Goal: Information Seeking & Learning: Learn about a topic

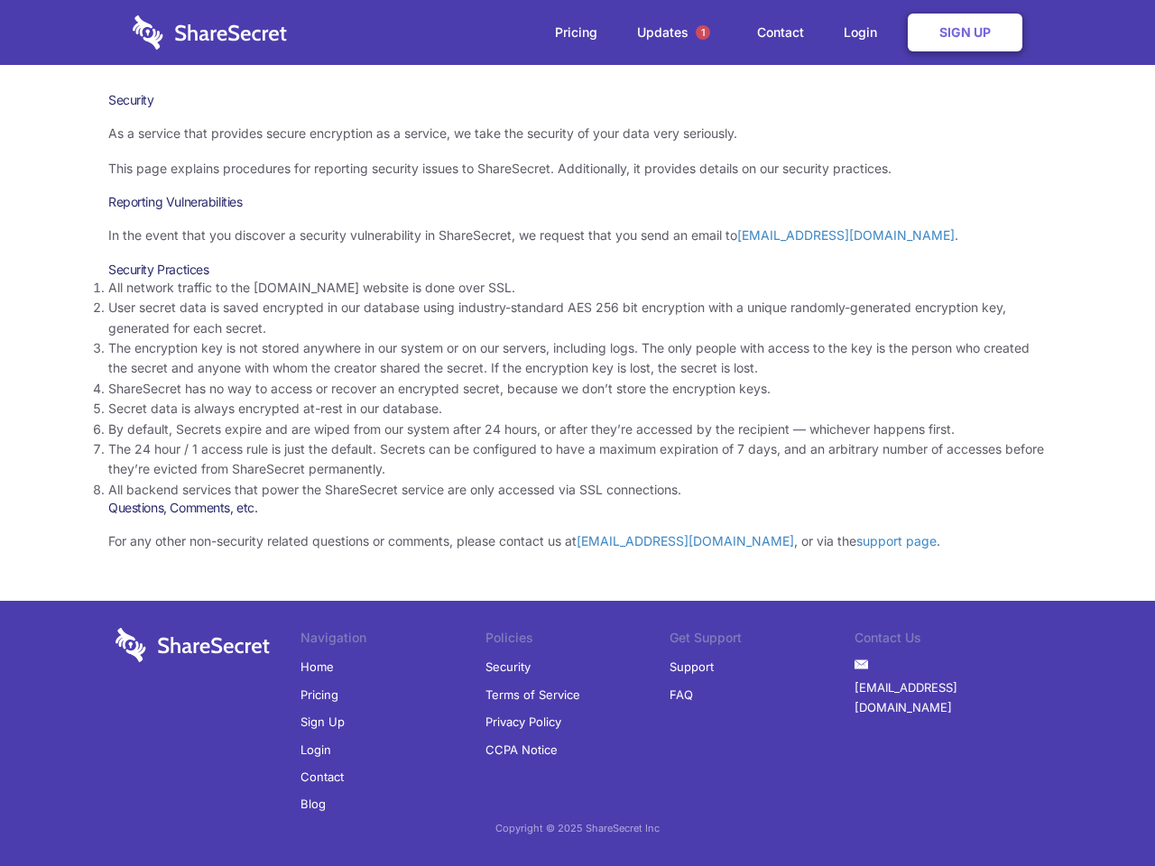
click at [578, 433] on li "By default, Secrets expire and are wiped from our system after 24 hours, or aft…" at bounding box center [577, 430] width 938 height 20
click at [703, 32] on span "1" at bounding box center [703, 32] width 14 height 14
